Goal: Transaction & Acquisition: Purchase product/service

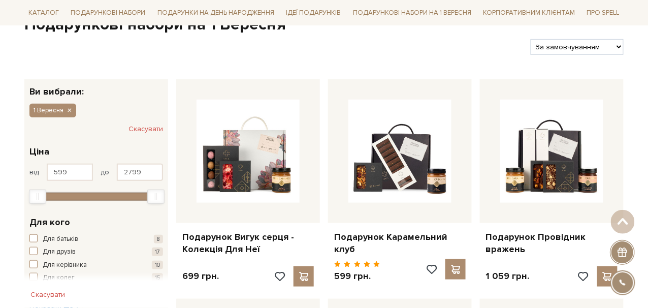
scroll to position [152, 0]
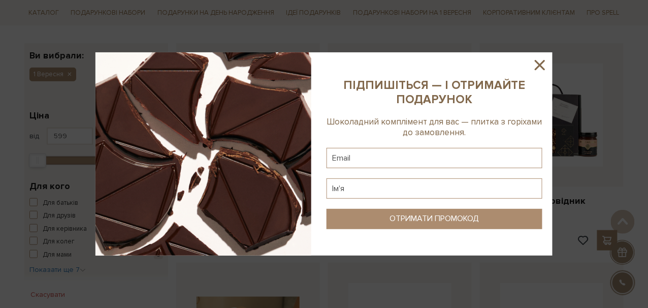
click at [538, 68] on icon at bounding box center [540, 65] width 10 height 10
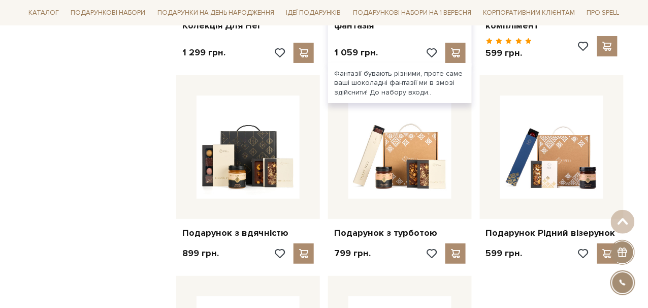
scroll to position [1015, 0]
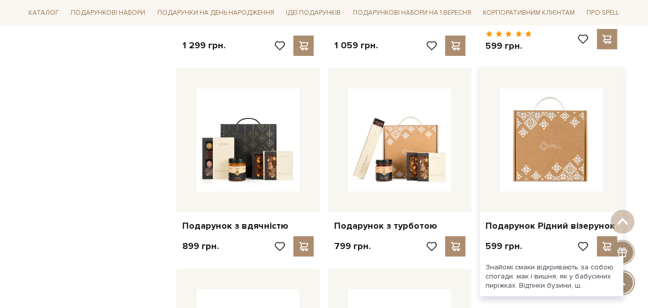
click at [549, 164] on img at bounding box center [551, 139] width 103 height 103
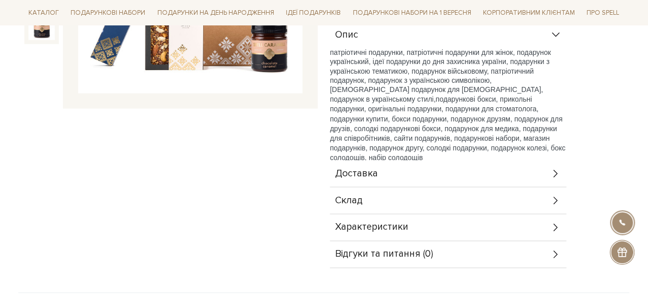
scroll to position [305, 0]
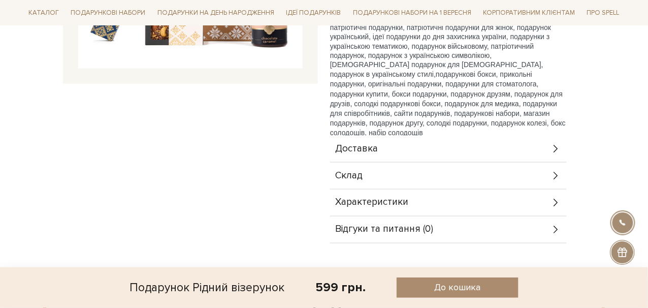
click at [558, 174] on icon at bounding box center [556, 176] width 4 height 8
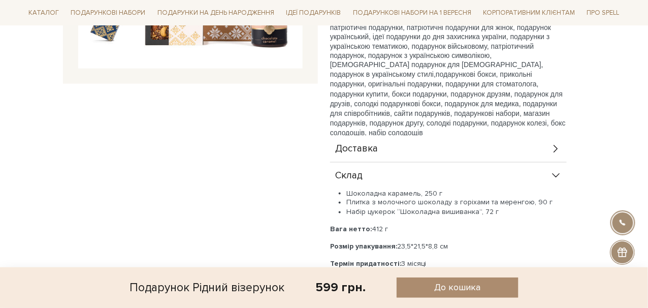
click at [556, 148] on icon at bounding box center [556, 148] width 11 height 11
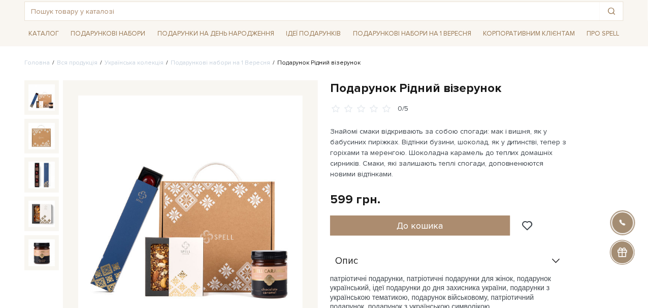
scroll to position [0, 0]
